Goal: Register for event/course

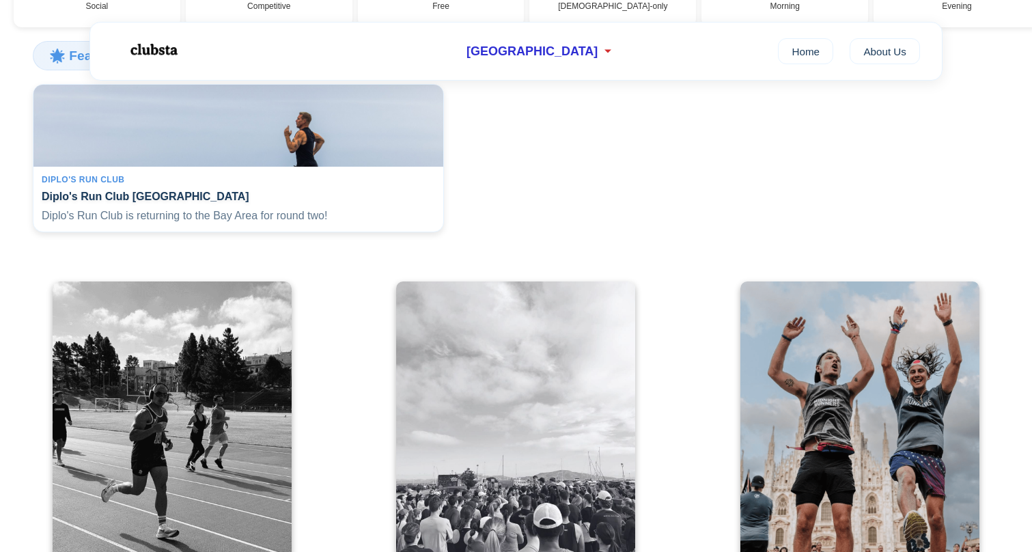
scroll to position [292, 0]
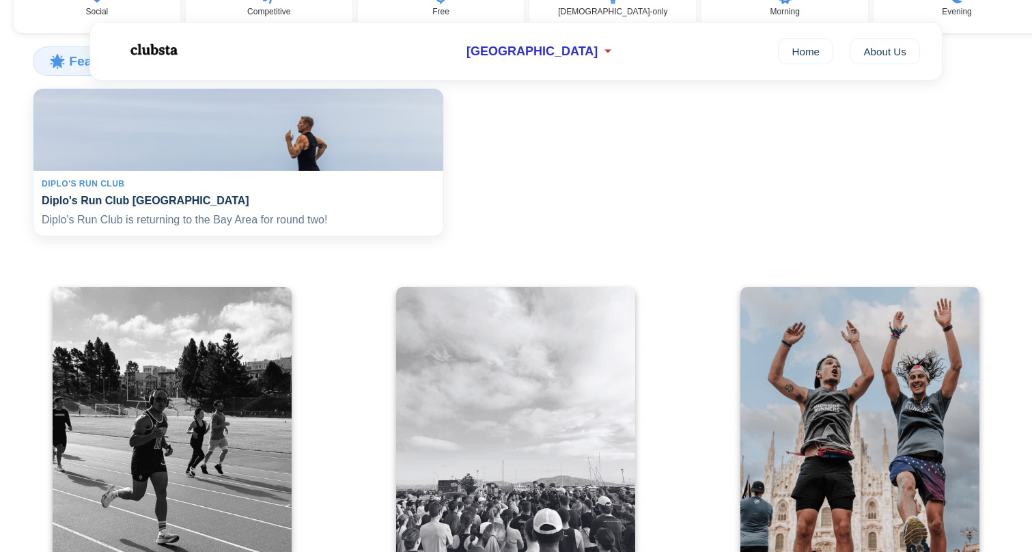
click at [268, 200] on div "Diplo's Run Club Diplo's Run Club San Francisco Diplo's Run Club is returning t…" at bounding box center [238, 204] width 410 height 66
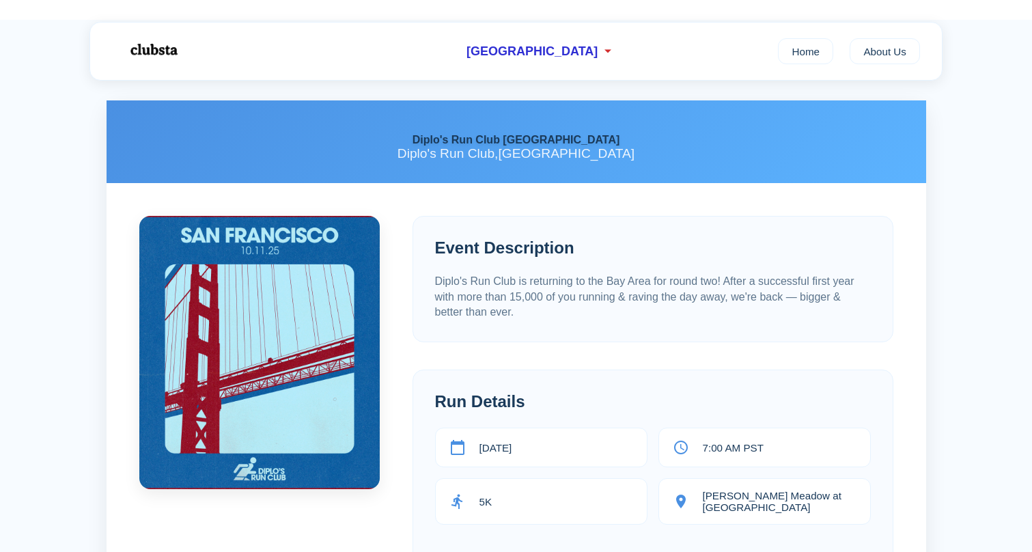
scroll to position [85, 0]
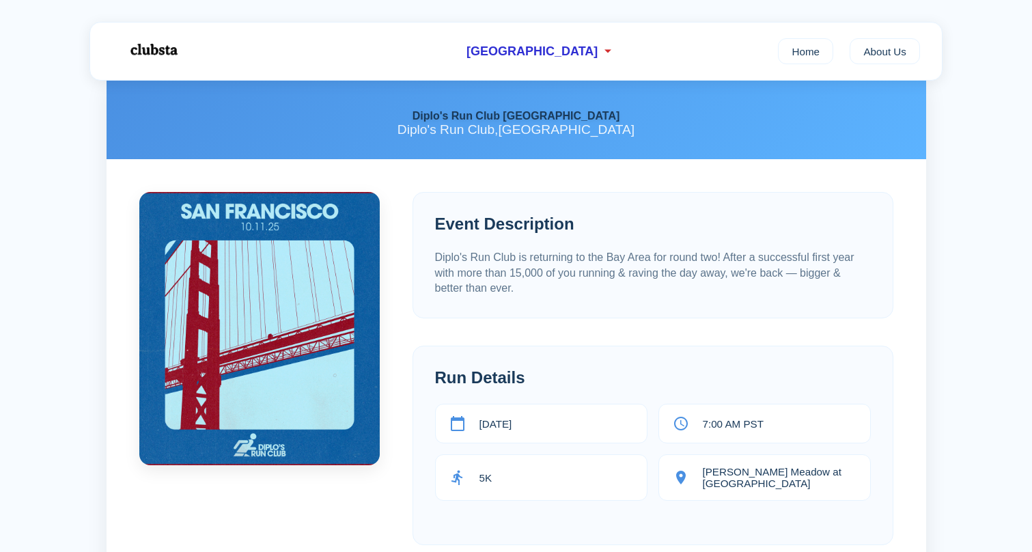
click at [733, 296] on p "Diplo's Run Club is returning to the Bay Area for round two! After a successful…" at bounding box center [653, 273] width 436 height 46
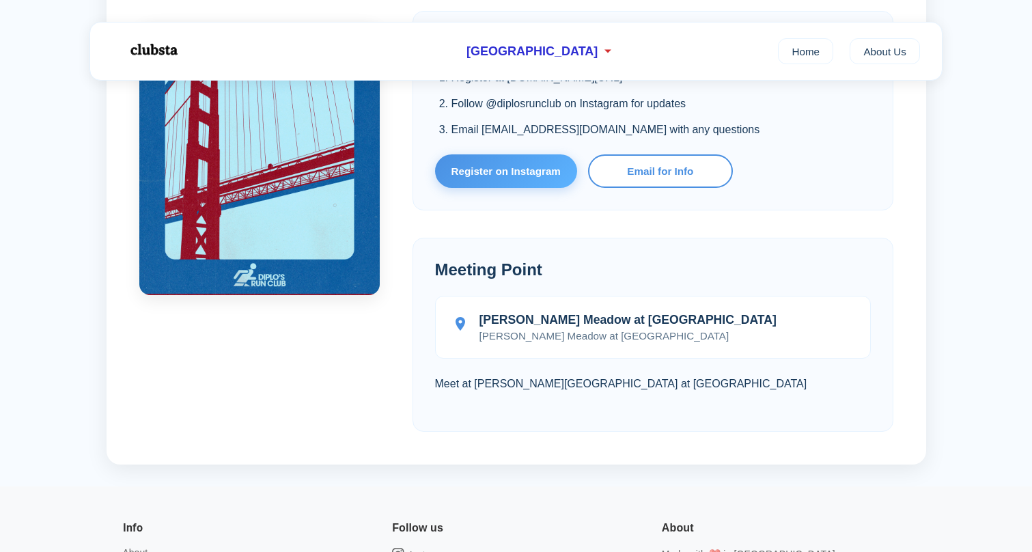
scroll to position [922, 0]
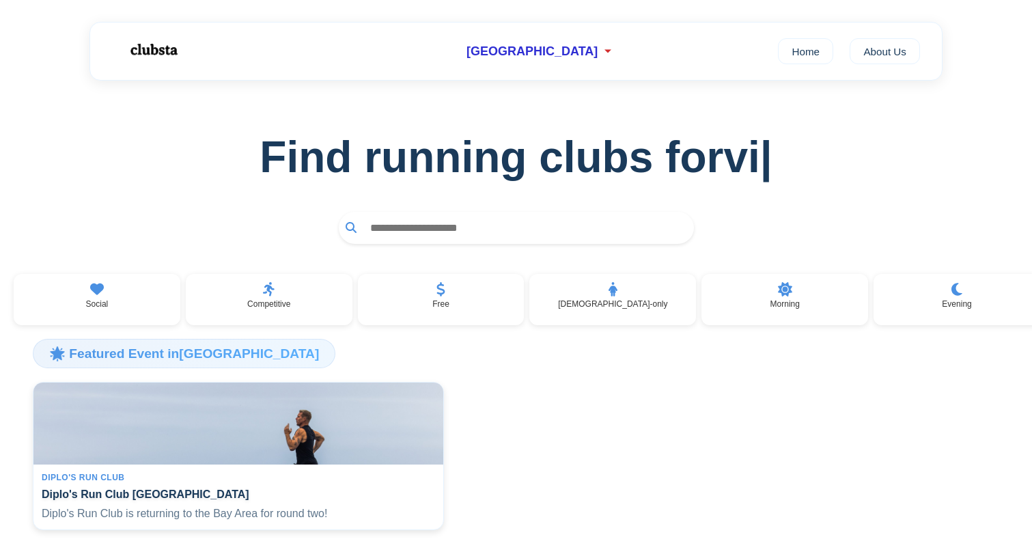
scroll to position [296, 0]
